Goal: Ask a question: Seek information or help from site administrators or community

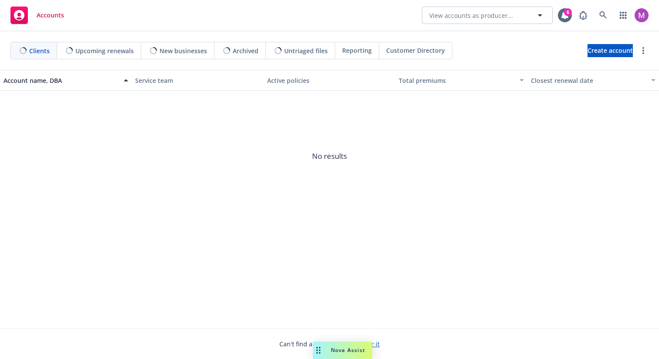
click at [351, 351] on span "Nova Assist" at bounding box center [348, 349] width 34 height 7
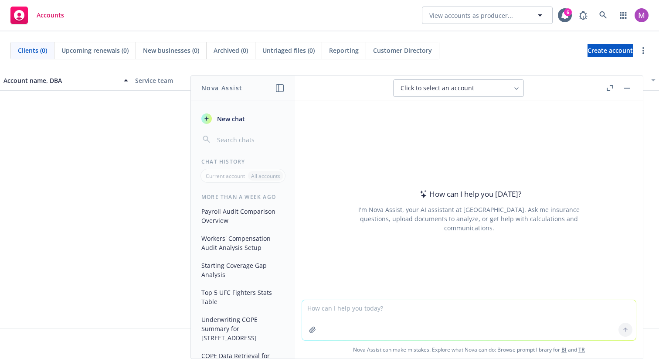
click at [267, 116] on button "New chat" at bounding box center [243, 119] width 90 height 16
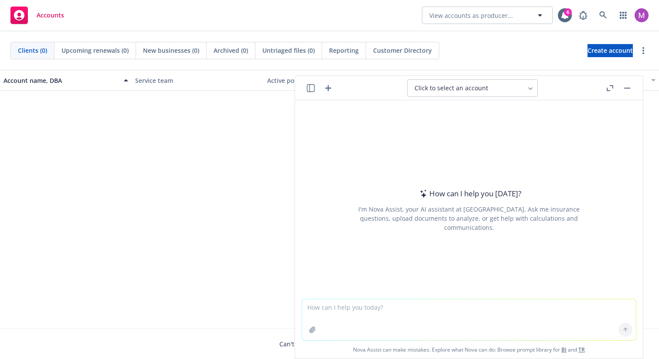
click at [465, 89] on span "Click to select an account" at bounding box center [452, 88] width 74 height 9
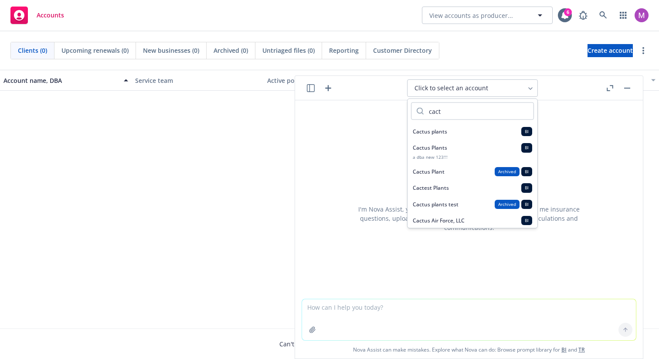
type input "cact"
click at [455, 135] on div "Cactus plants BI" at bounding box center [472, 131] width 119 height 9
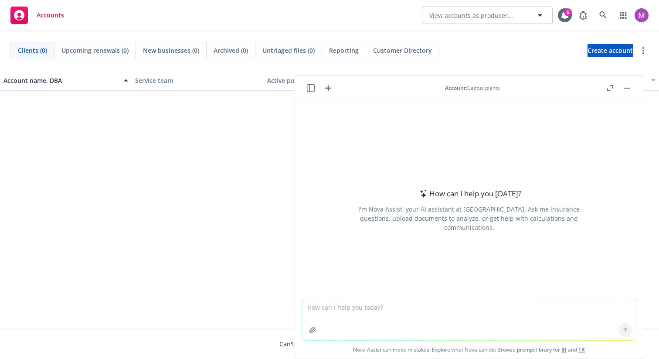
click at [433, 309] on textarea at bounding box center [469, 319] width 334 height 41
click at [416, 256] on div "How can I help you [DATE]? I'm Nova Assist, your AI assistant at Newfront. Ask …" at bounding box center [469, 210] width 334 height 136
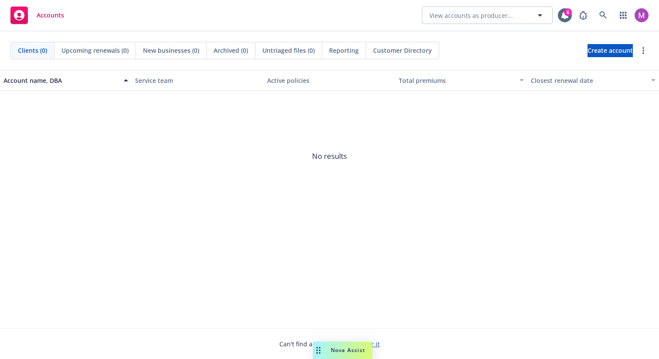
click at [327, 300] on div "Account name, DBA Service team Active policies Total premiums Closest renewal d…" at bounding box center [329, 199] width 659 height 259
